Goal: Information Seeking & Learning: Learn about a topic

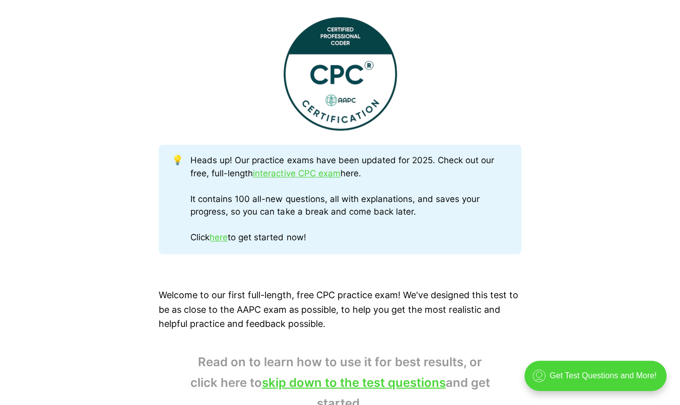
scroll to position [453, 0]
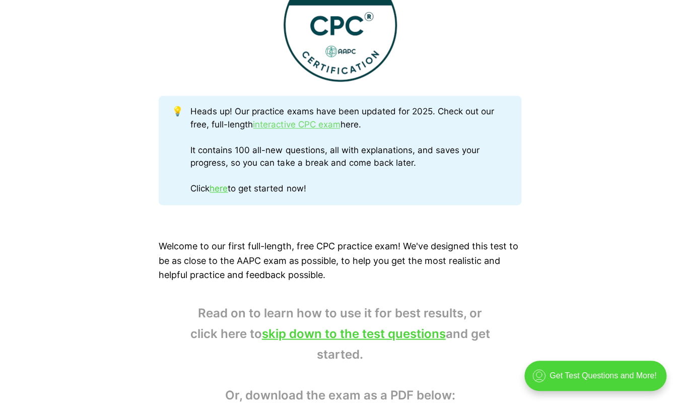
click at [266, 124] on link "interactive CPC exam" at bounding box center [296, 124] width 87 height 10
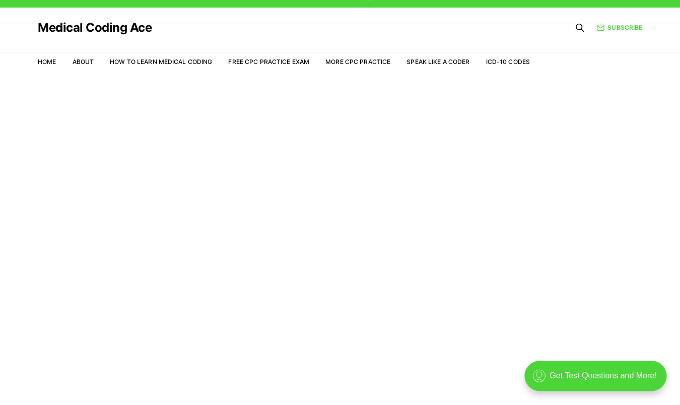
scroll to position [24, 0]
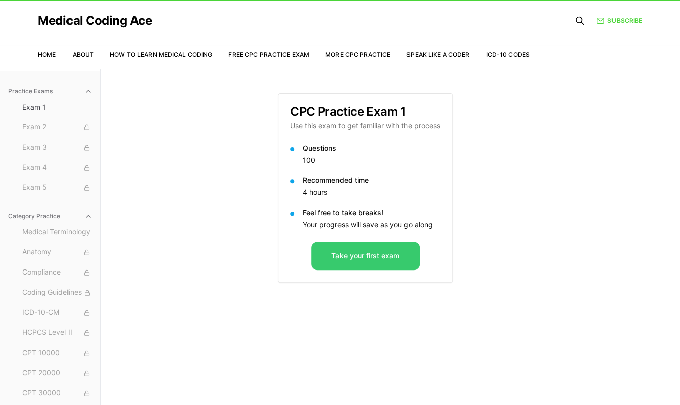
click at [356, 252] on button "Take your first exam" at bounding box center [365, 256] width 108 height 28
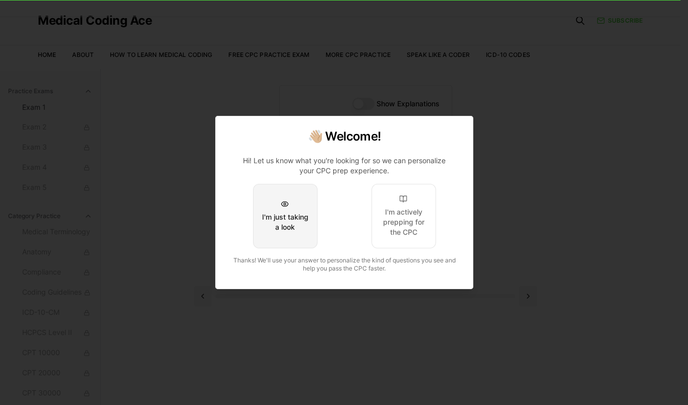
click at [268, 207] on button "I'm just taking a look" at bounding box center [284, 216] width 64 height 64
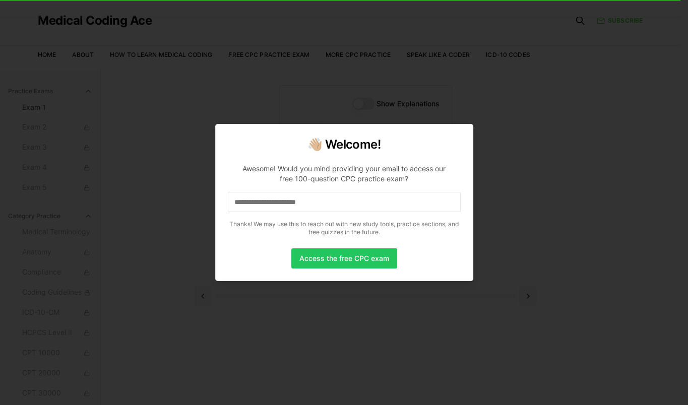
click at [323, 195] on input at bounding box center [344, 202] width 233 height 20
click at [311, 256] on button "Access the free CPC exam" at bounding box center [344, 258] width 106 height 20
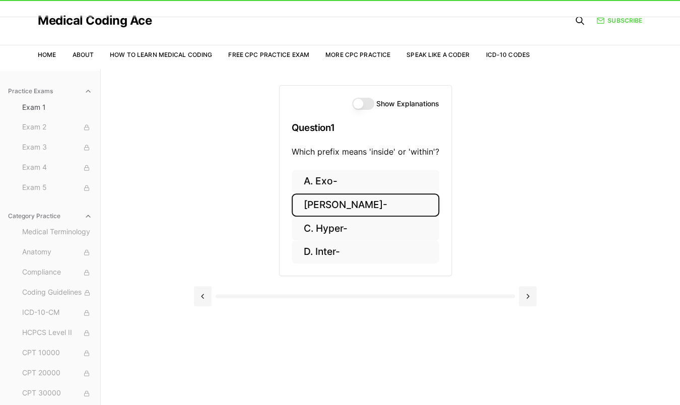
click at [330, 200] on button "[PERSON_NAME]-" at bounding box center [366, 205] width 148 height 24
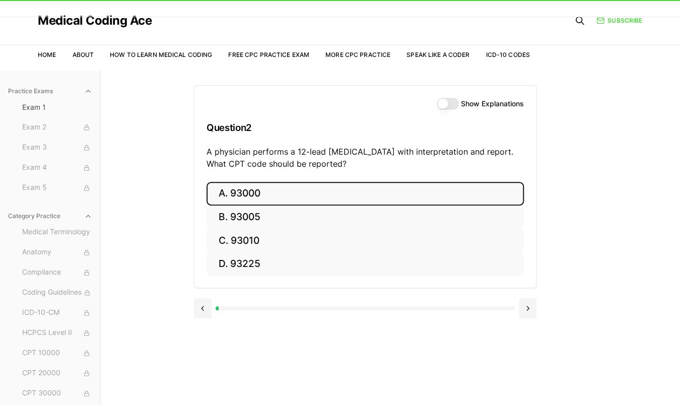
click at [240, 191] on button "A. 93000" at bounding box center [365, 194] width 317 height 24
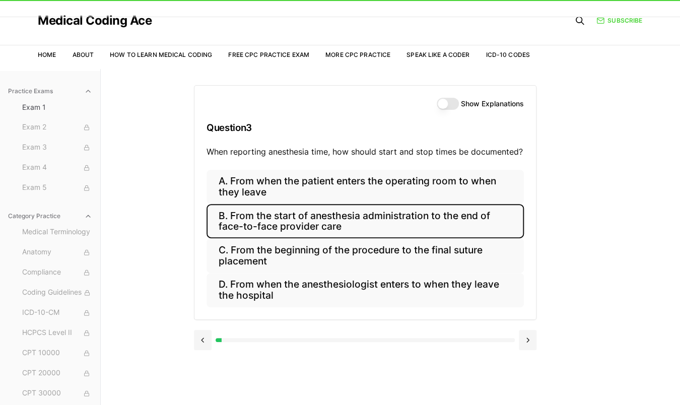
click at [226, 217] on button "B. From the start of anesthesia administration to the end of face-to-face provi…" at bounding box center [365, 221] width 317 height 34
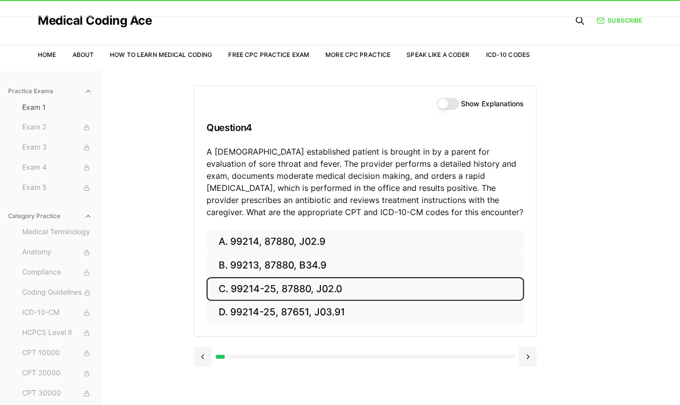
click at [247, 287] on button "C. 99214-25, 87880, J02.0" at bounding box center [365, 289] width 317 height 24
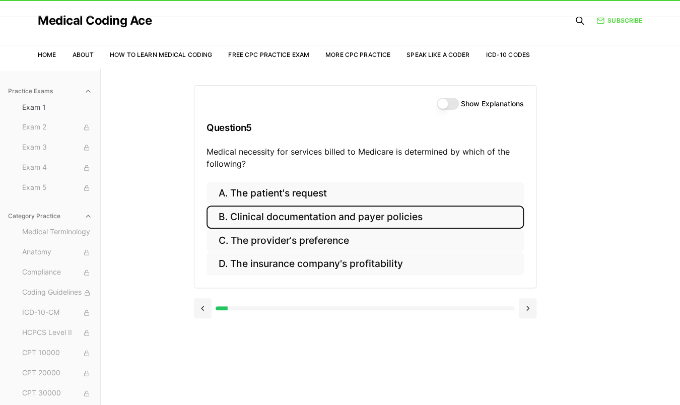
click at [242, 219] on button "B. Clinical documentation and payer policies" at bounding box center [365, 218] width 317 height 24
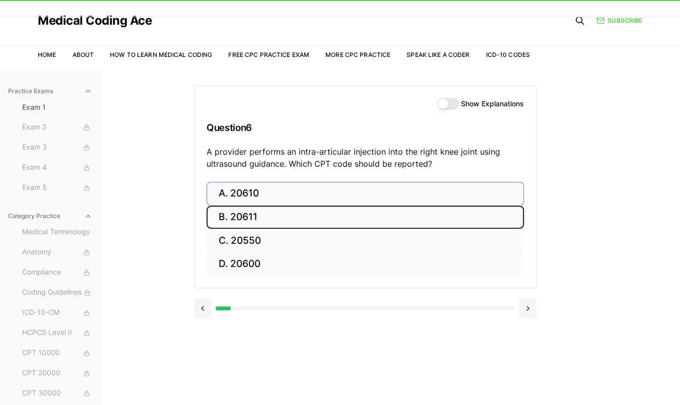
click at [244, 212] on button "B. 20611" at bounding box center [365, 218] width 317 height 24
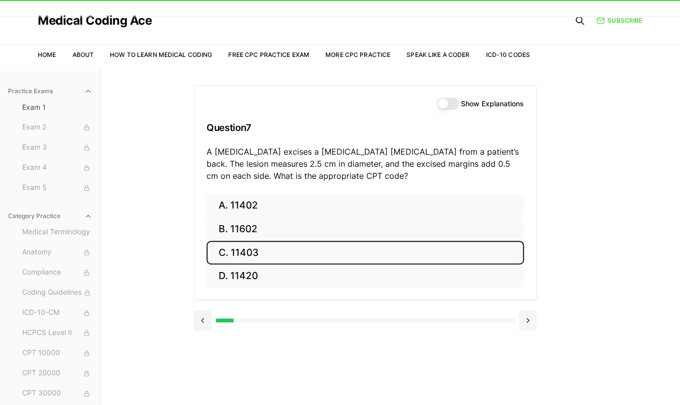
click at [240, 249] on button "C. 11403" at bounding box center [365, 253] width 317 height 24
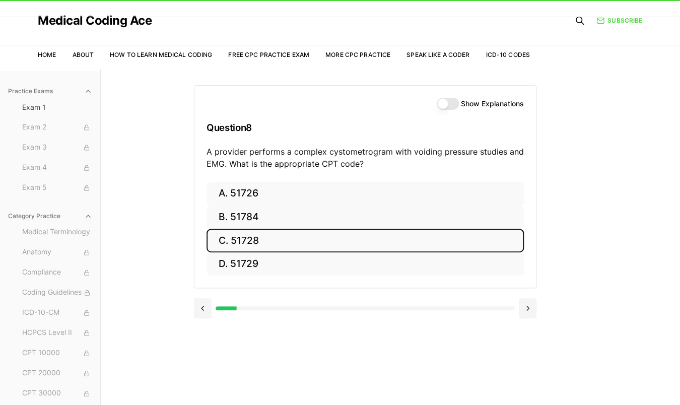
click at [237, 241] on button "C. 51728" at bounding box center [365, 241] width 317 height 24
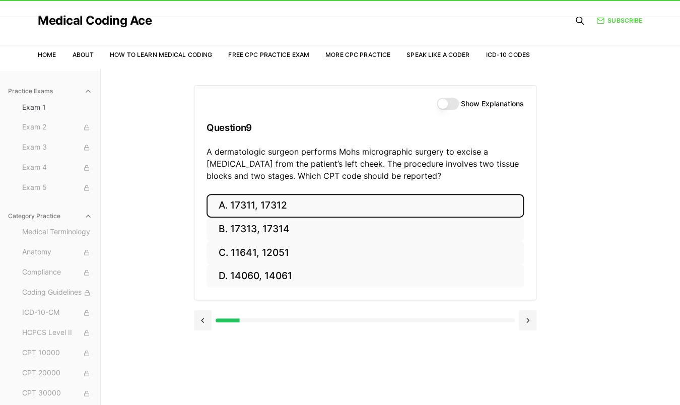
click at [282, 204] on button "A. 17311, 17312" at bounding box center [365, 206] width 317 height 24
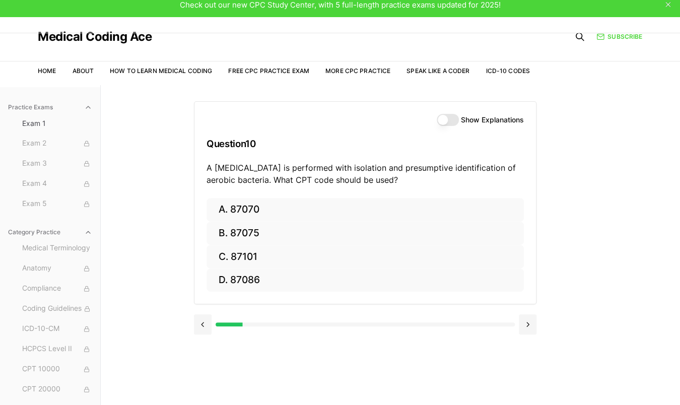
scroll to position [0, 0]
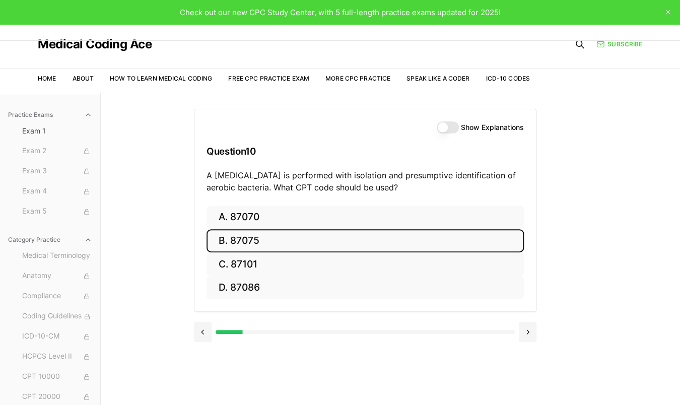
click at [250, 242] on button "B. 87075" at bounding box center [365, 241] width 317 height 24
click at [246, 240] on button "B. 63047" at bounding box center [365, 241] width 317 height 24
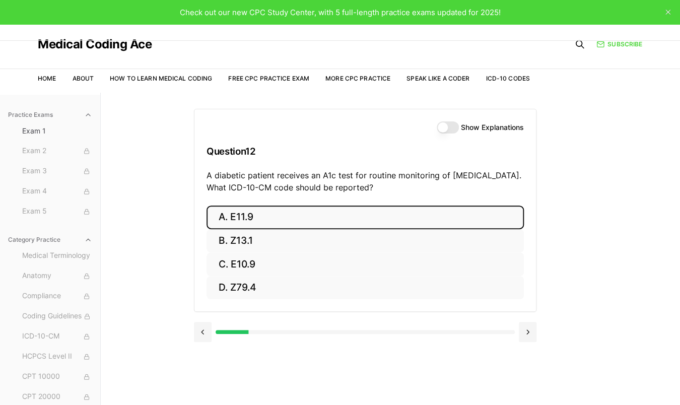
click at [261, 218] on button "A. E11.9" at bounding box center [365, 218] width 317 height 24
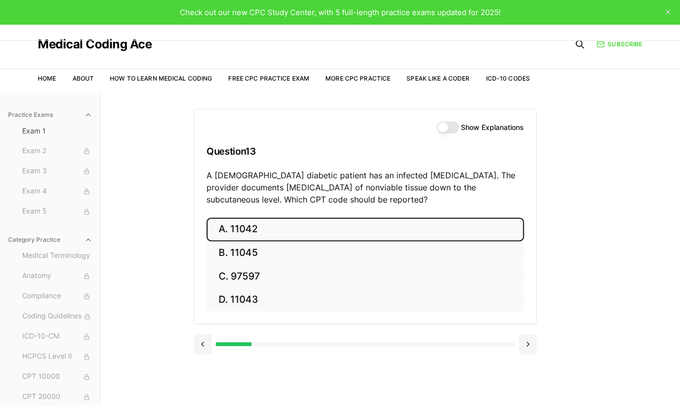
click at [244, 222] on button "A. 11042" at bounding box center [365, 230] width 317 height 24
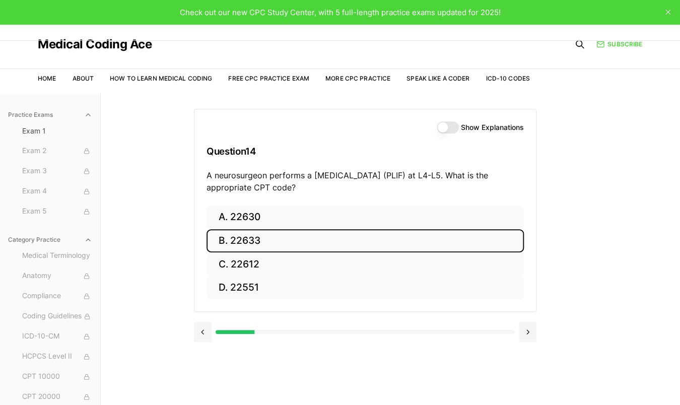
click at [256, 239] on button "B. 22633" at bounding box center [365, 241] width 317 height 24
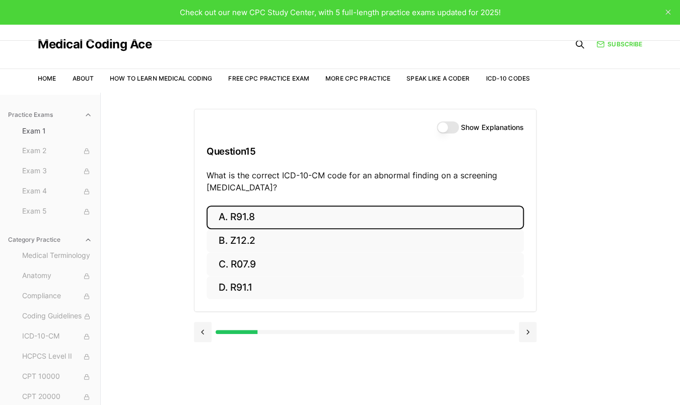
click at [278, 216] on button "A. R91.8" at bounding box center [365, 218] width 317 height 24
click at [256, 212] on button "A. 62270" at bounding box center [365, 218] width 317 height 24
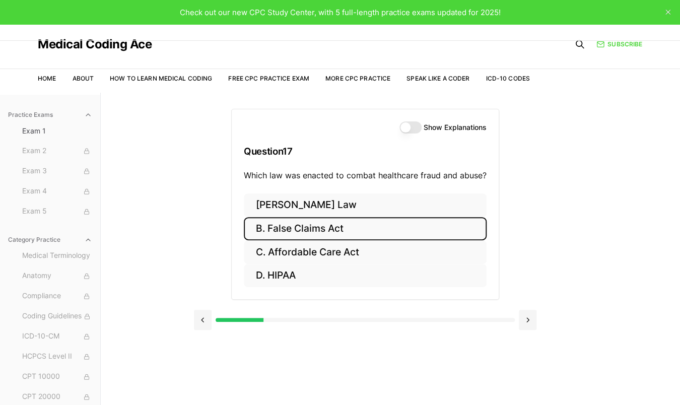
click at [297, 223] on button "B. False Claims Act" at bounding box center [365, 229] width 243 height 24
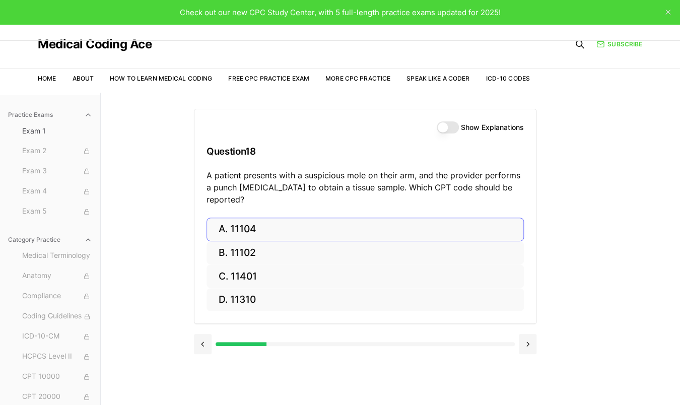
scroll to position [50, 0]
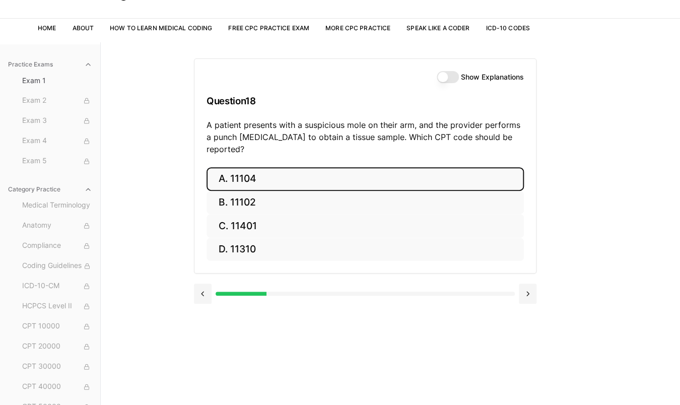
click at [249, 167] on button "A. 11104" at bounding box center [365, 179] width 317 height 24
click at [262, 179] on button "A. S52.501A" at bounding box center [365, 179] width 317 height 24
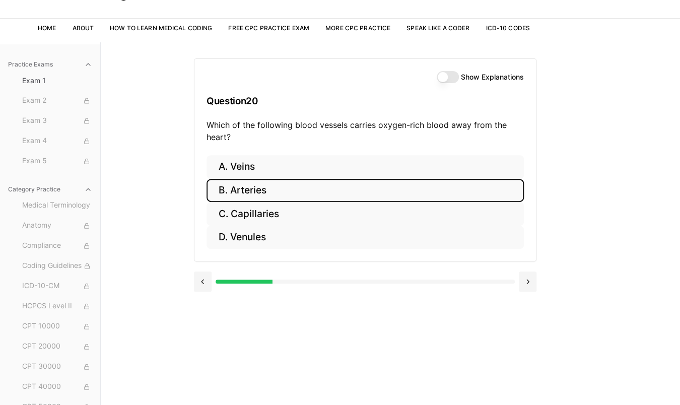
click at [248, 189] on button "B. Arteries" at bounding box center [365, 191] width 317 height 24
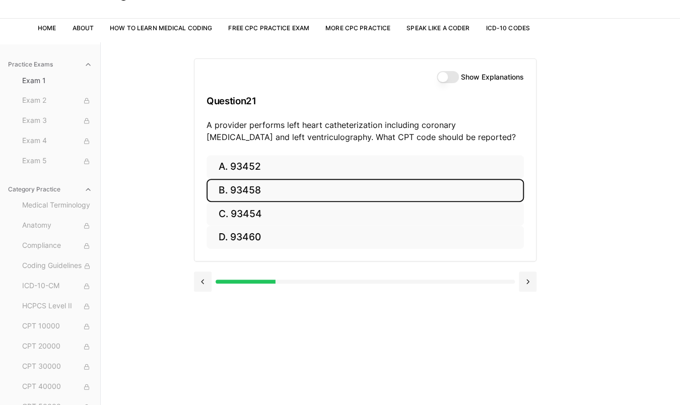
click at [245, 185] on button "B. 93458" at bounding box center [365, 191] width 317 height 24
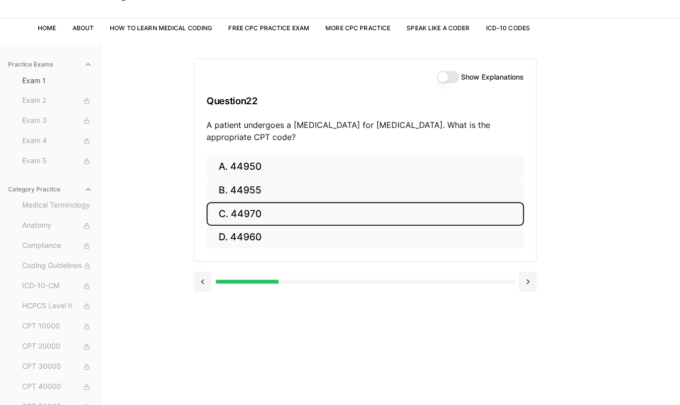
click at [243, 216] on button "C. 44970" at bounding box center [365, 214] width 317 height 24
click at [261, 215] on button "C. 95909" at bounding box center [365, 214] width 317 height 24
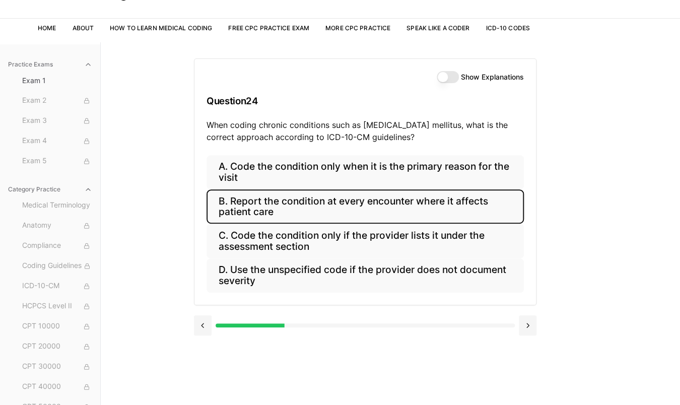
click at [254, 204] on button "B. Report the condition at every encounter where it affects patient care" at bounding box center [365, 206] width 317 height 34
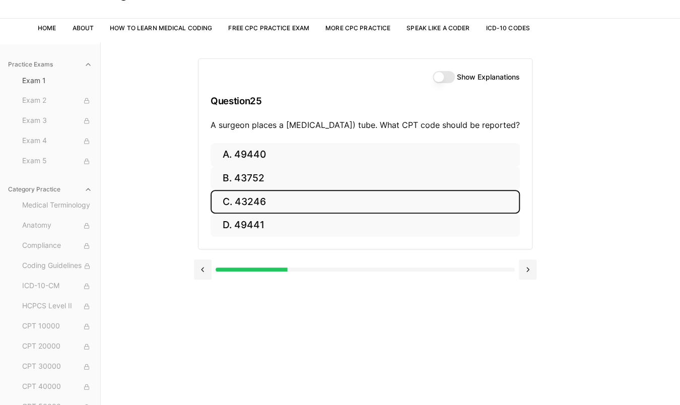
click at [247, 214] on button "C. 43246" at bounding box center [365, 202] width 309 height 24
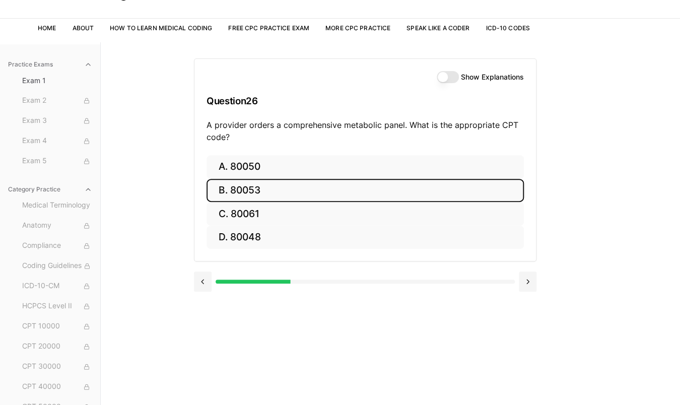
click at [259, 191] on button "B. 80053" at bounding box center [365, 191] width 317 height 24
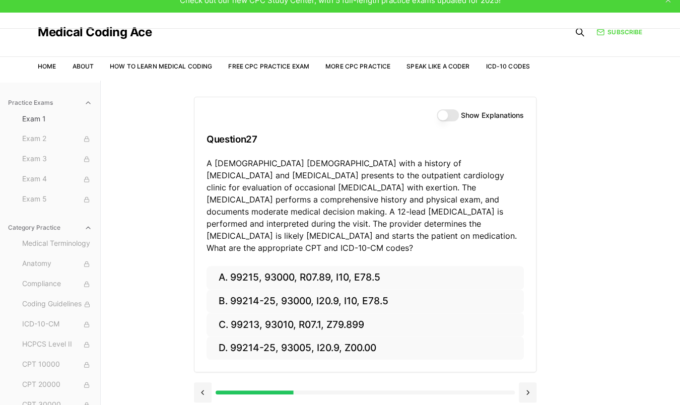
scroll to position [0, 0]
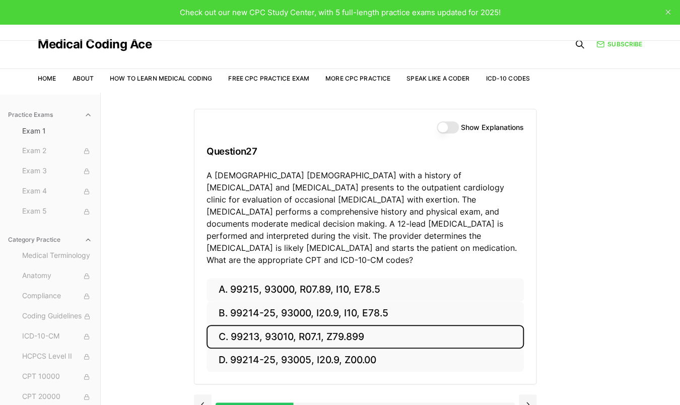
click at [238, 325] on button "C. 99213, 93010, R07.1, Z79.899" at bounding box center [365, 337] width 317 height 24
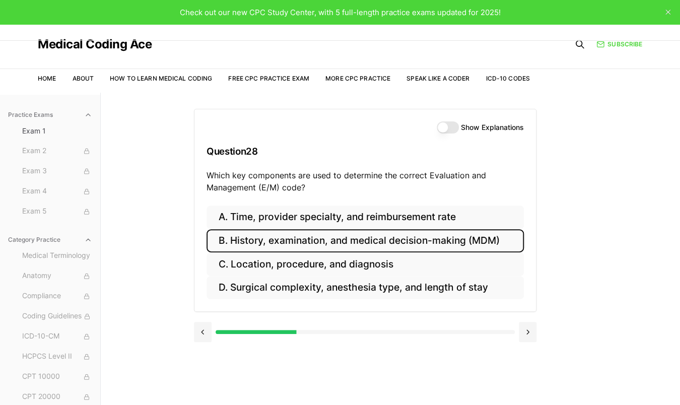
click at [332, 234] on button "B. History, examination, and medical decision-making (MDM)" at bounding box center [365, 241] width 317 height 24
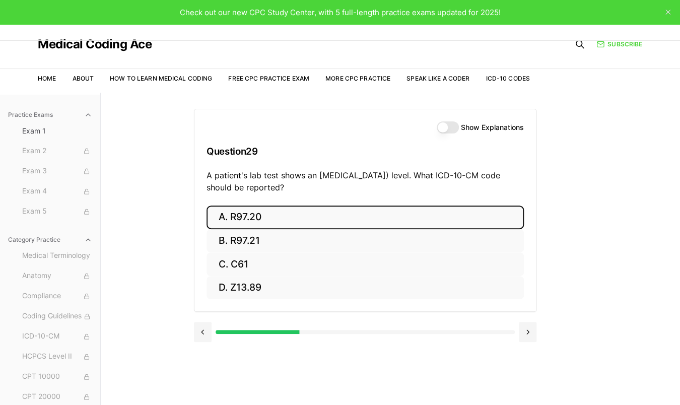
click at [259, 214] on button "A. R97.20" at bounding box center [365, 218] width 317 height 24
click at [238, 217] on button "A. Z23" at bounding box center [365, 218] width 317 height 24
